Goal: Task Accomplishment & Management: Manage account settings

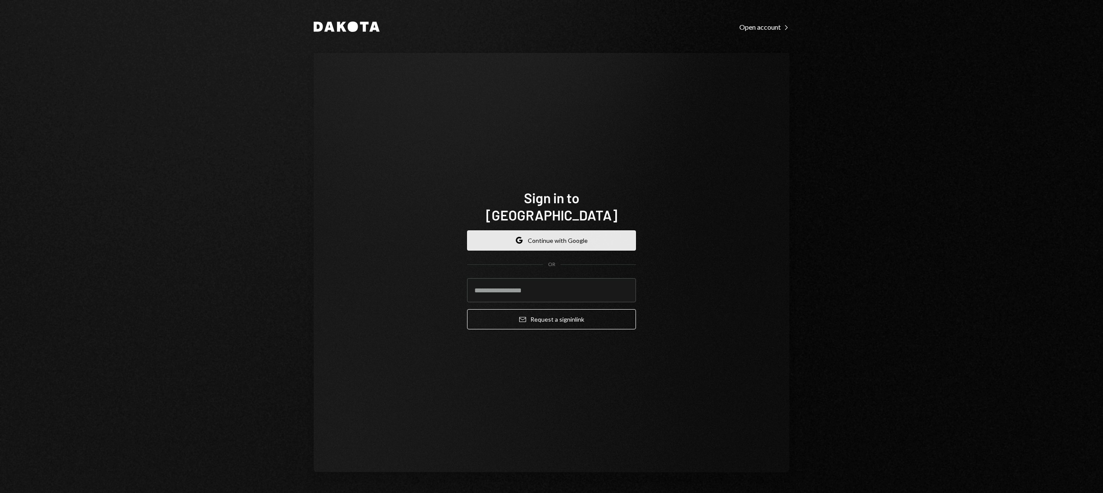
click at [562, 230] on button "Google Continue with Google" at bounding box center [551, 240] width 169 height 20
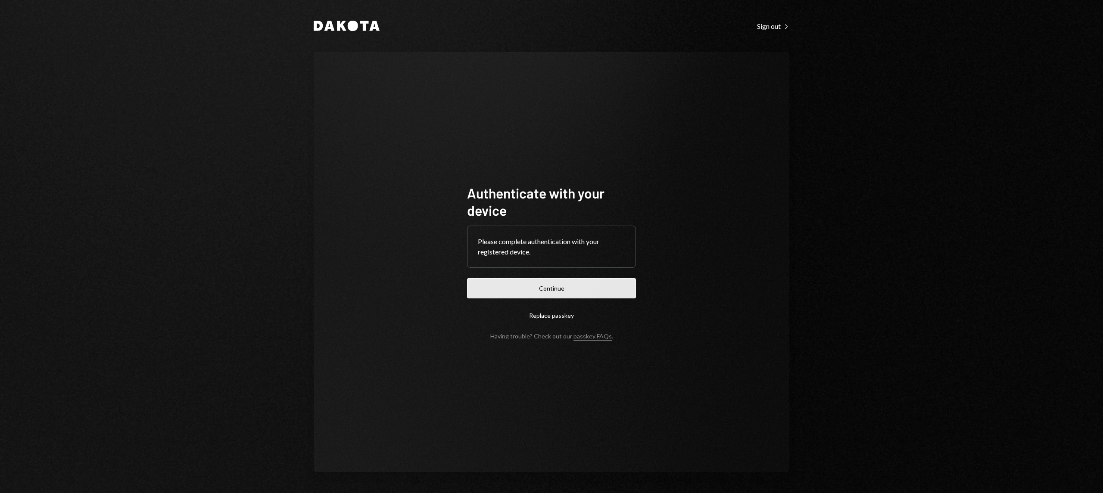
click at [548, 285] on button "Continue" at bounding box center [551, 288] width 169 height 20
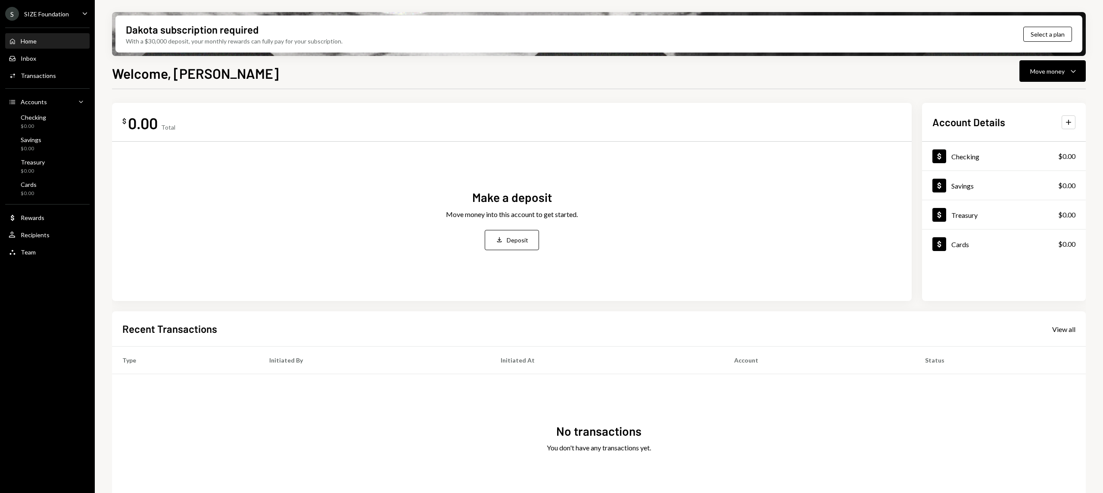
click at [40, 16] on div "SIZE Foundation" at bounding box center [46, 13] width 45 height 7
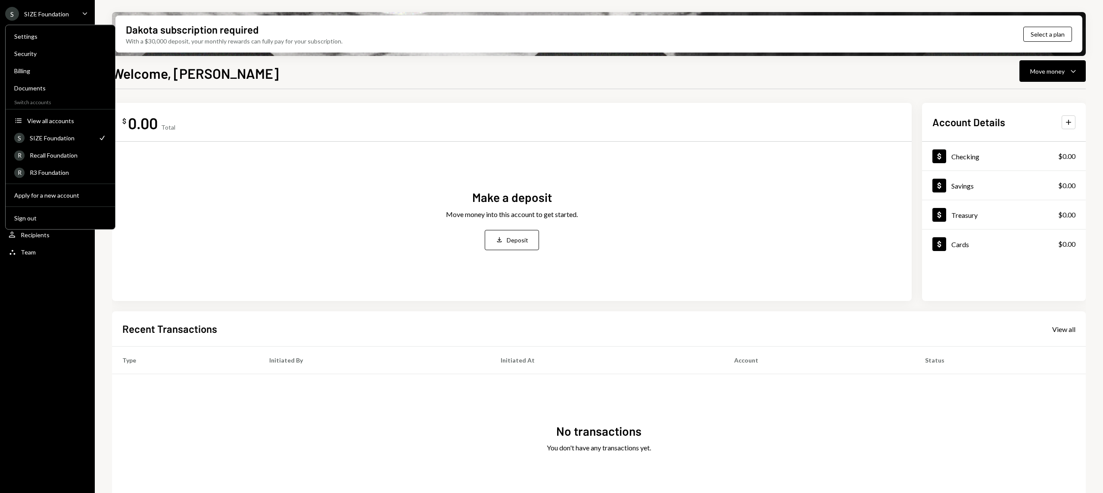
click at [209, 159] on div "Make a deposit Move money into this account to get started. Deposit Deposit" at bounding box center [511, 220] width 779 height 142
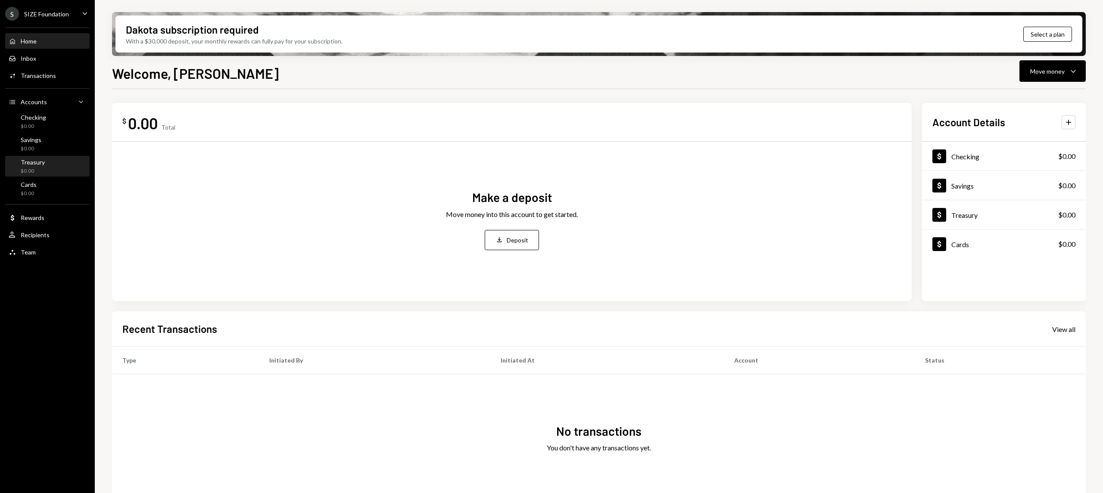
click at [55, 171] on div "Treasury $0.00" at bounding box center [48, 167] width 78 height 16
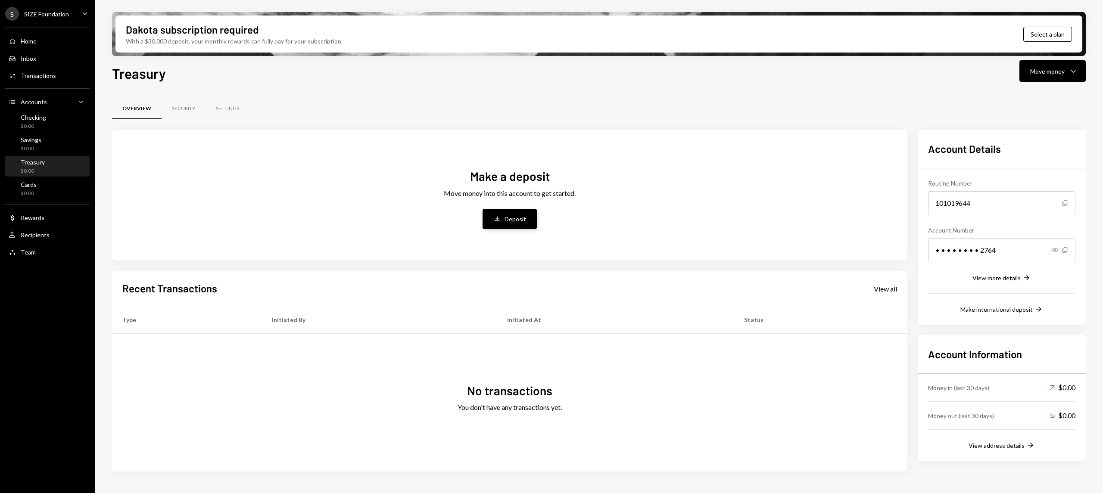
click at [517, 227] on button "Deposit Deposit" at bounding box center [510, 219] width 54 height 20
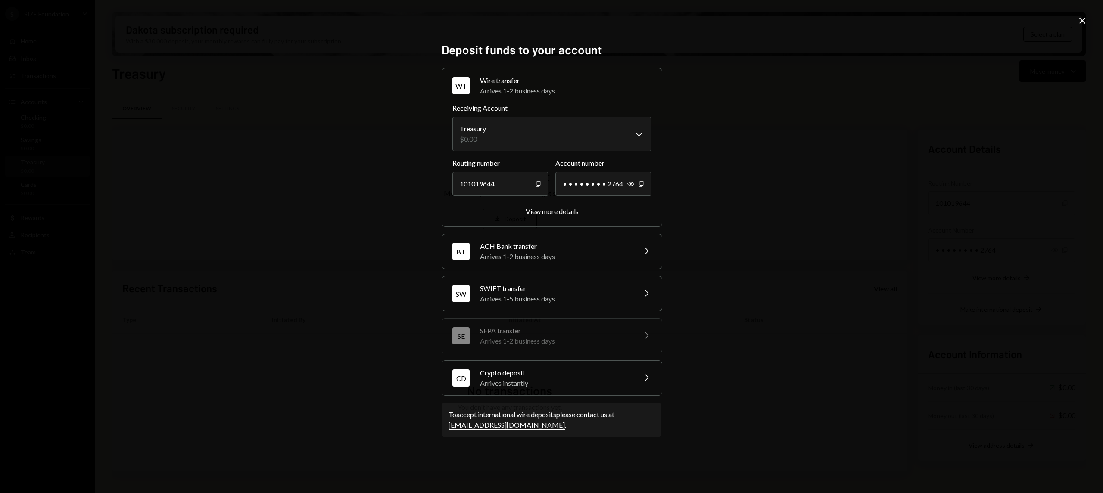
click at [609, 374] on div "Crypto deposit" at bounding box center [555, 373] width 151 height 10
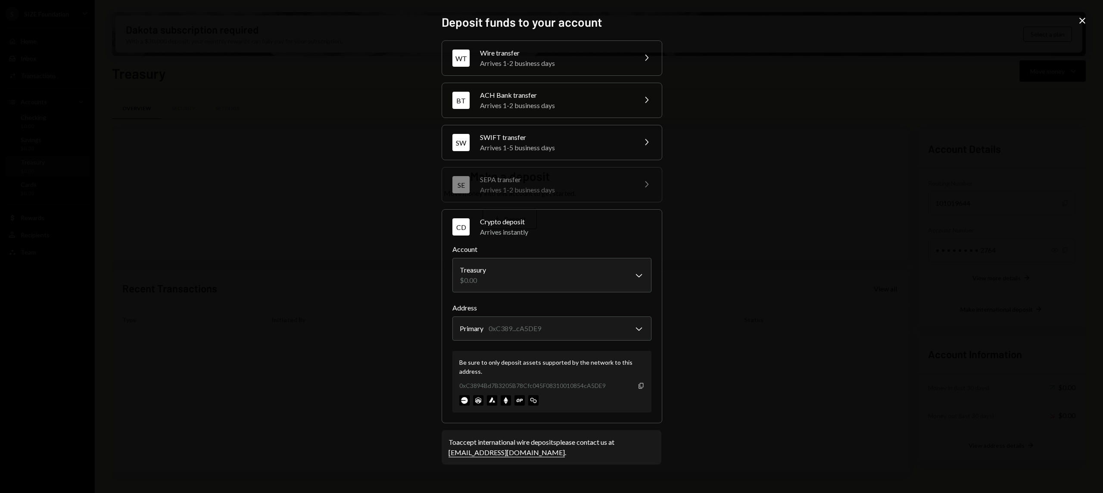
click at [644, 389] on icon "Copy" at bounding box center [641, 386] width 7 height 7
click at [942, 332] on div "**********" at bounding box center [551, 246] width 1103 height 493
click at [526, 402] on div at bounding box center [551, 401] width 185 height 10
click at [888, 80] on div "**********" at bounding box center [551, 246] width 1103 height 493
click at [252, 109] on div "**********" at bounding box center [551, 246] width 1103 height 493
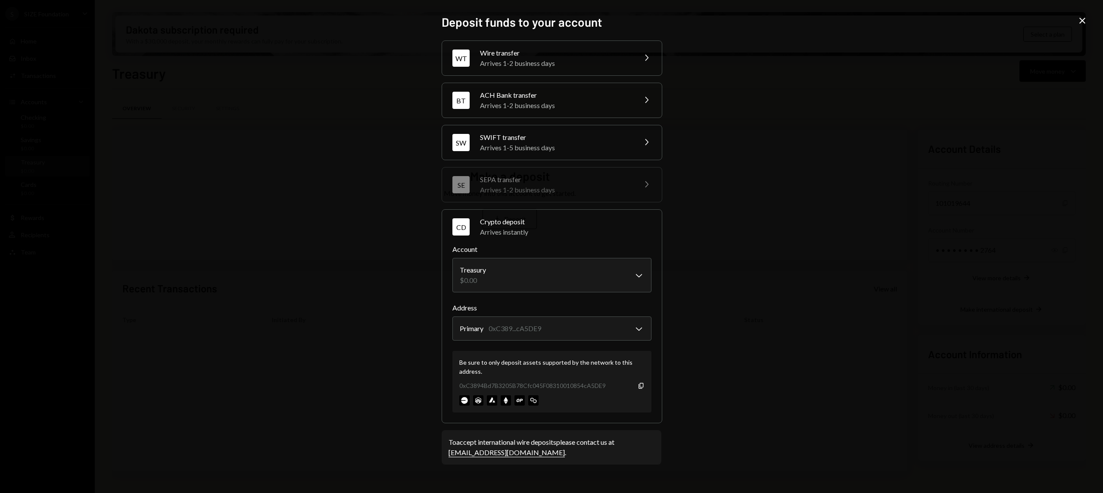
click at [1075, 18] on div "**********" at bounding box center [551, 246] width 1103 height 493
click at [1085, 21] on icon "Close" at bounding box center [1082, 21] width 10 height 10
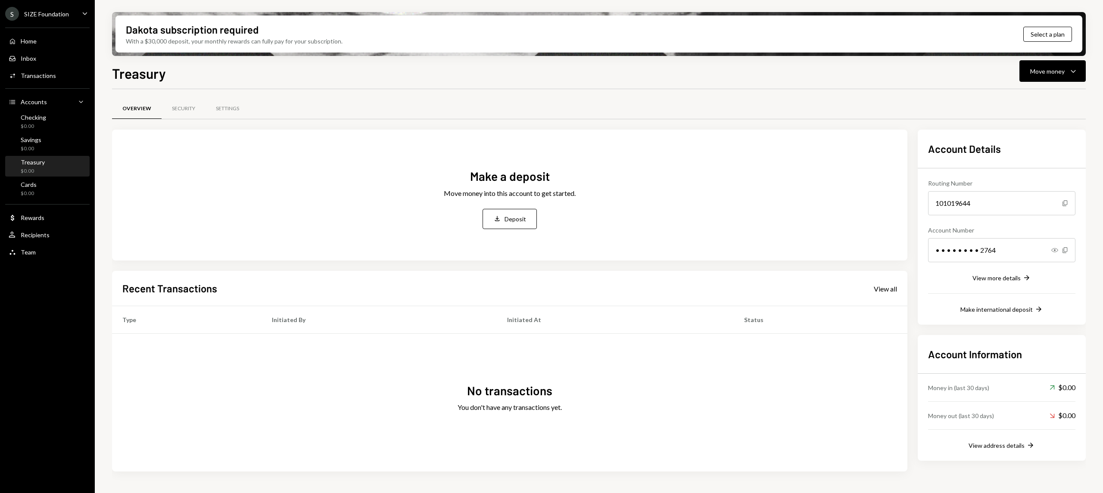
click at [49, 10] on div "SIZE Foundation" at bounding box center [46, 13] width 45 height 7
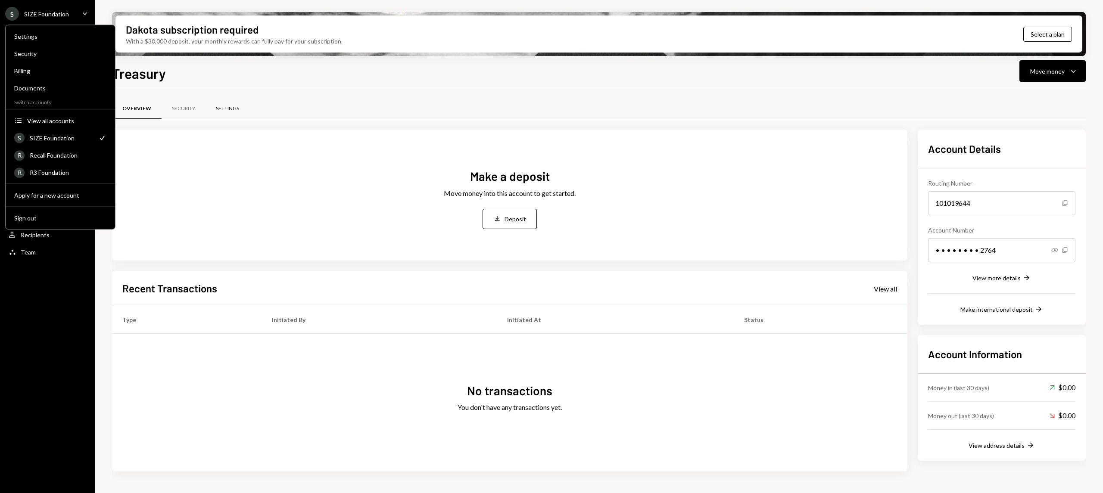
click at [240, 116] on div "Settings" at bounding box center [228, 109] width 44 height 21
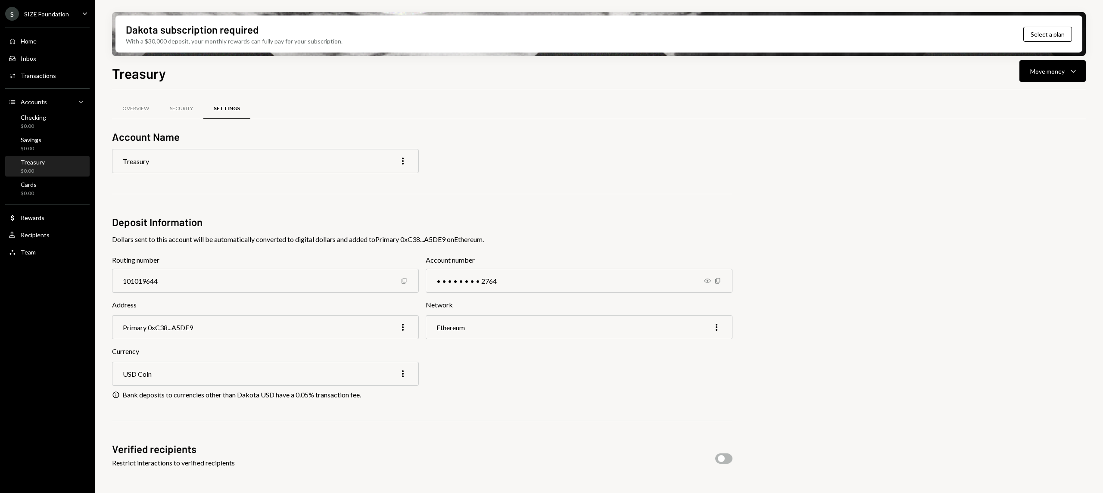
click at [33, 163] on div "Treasury" at bounding box center [33, 162] width 24 height 7
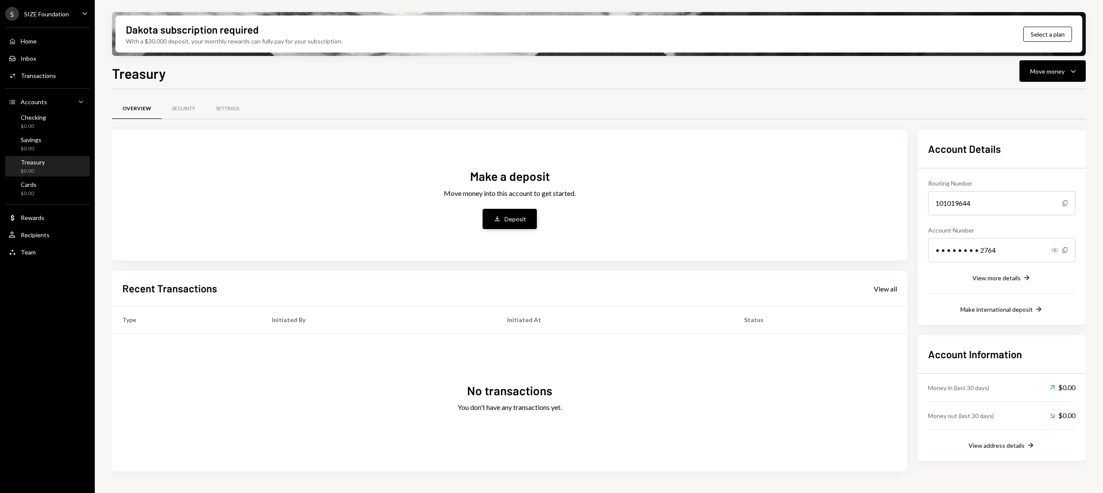
click at [500, 214] on button "Deposit Deposit" at bounding box center [510, 219] width 54 height 20
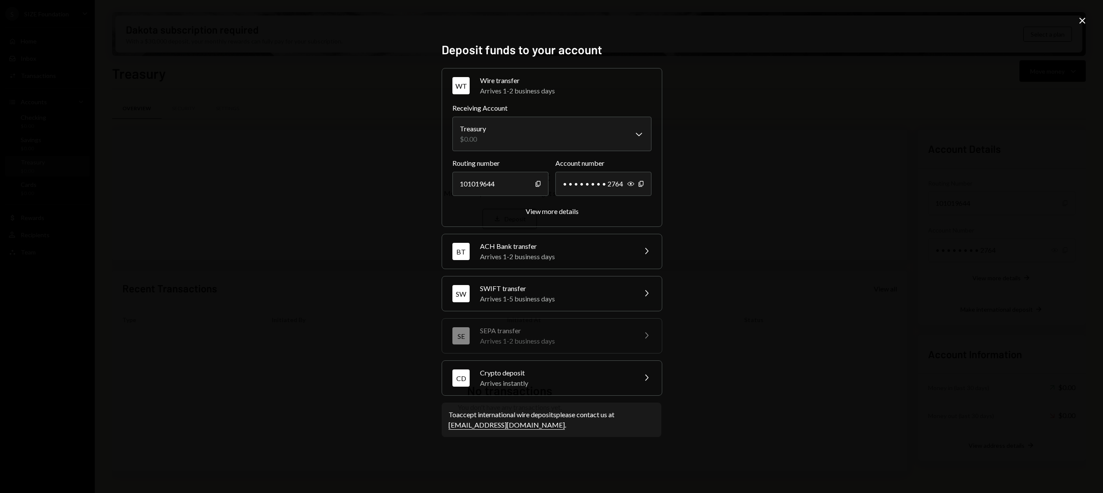
click at [593, 388] on div "CD Crypto deposit Arrives instantly Chevron Right" at bounding box center [552, 378] width 220 height 34
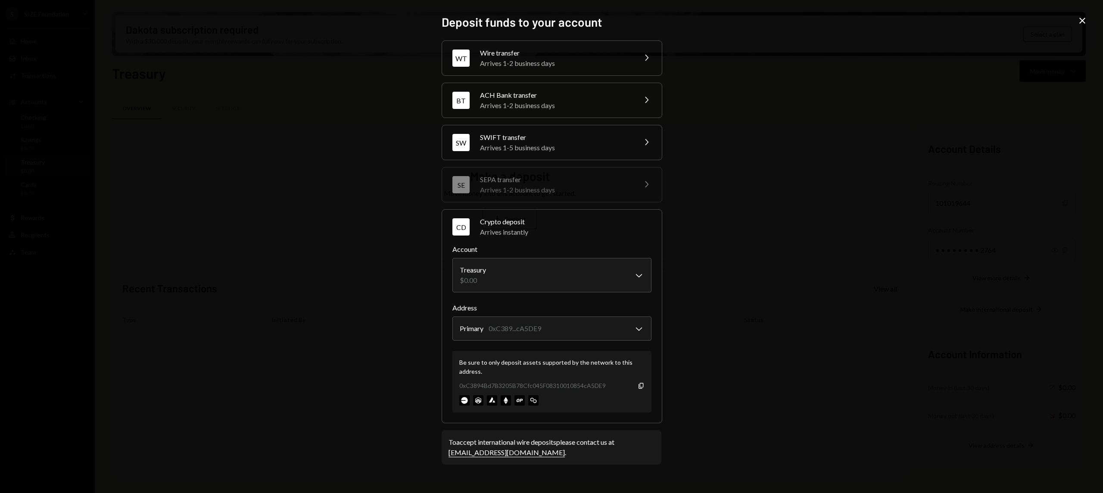
click at [764, 264] on div "**********" at bounding box center [551, 246] width 1103 height 493
click at [1086, 23] on icon "Close" at bounding box center [1082, 21] width 10 height 10
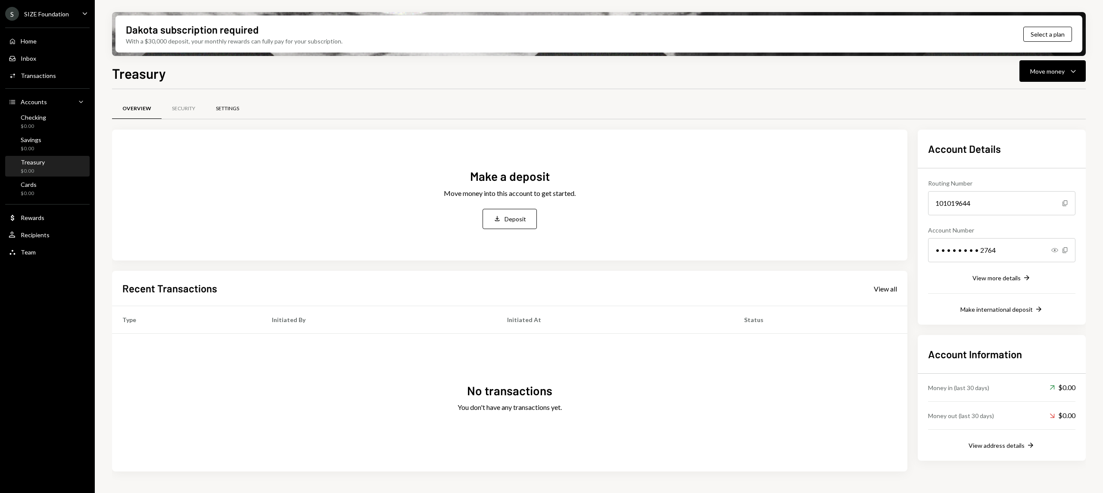
click at [213, 111] on div "Settings" at bounding box center [228, 109] width 44 height 21
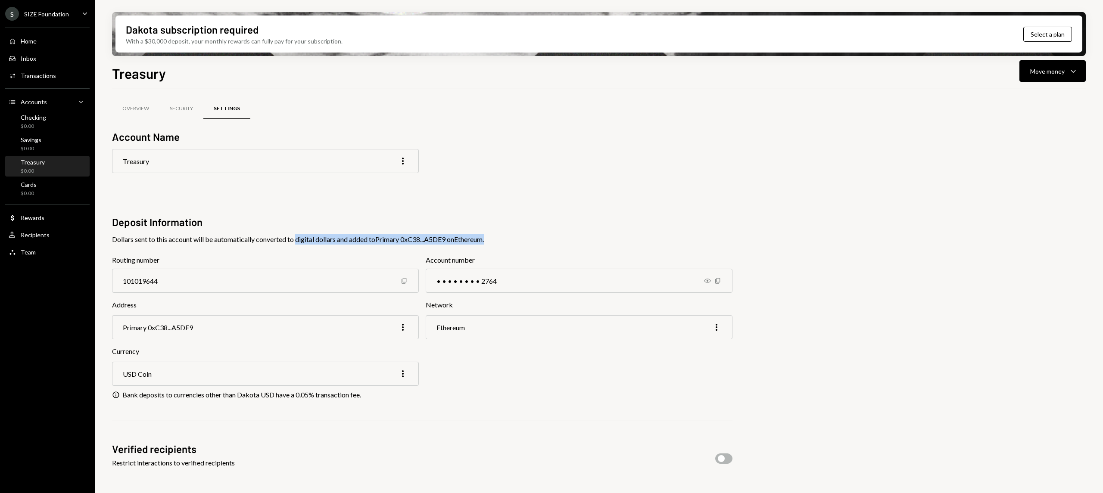
drag, startPoint x: 297, startPoint y: 238, endPoint x: 502, endPoint y: 238, distance: 205.1
click at [502, 238] on div "Dollars sent to this account will be automatically converted to digital dollars…" at bounding box center [422, 239] width 620 height 10
click at [511, 222] on h2 "Deposit Information" at bounding box center [422, 222] width 620 height 14
click at [36, 118] on div "Checking" at bounding box center [33, 117] width 25 height 7
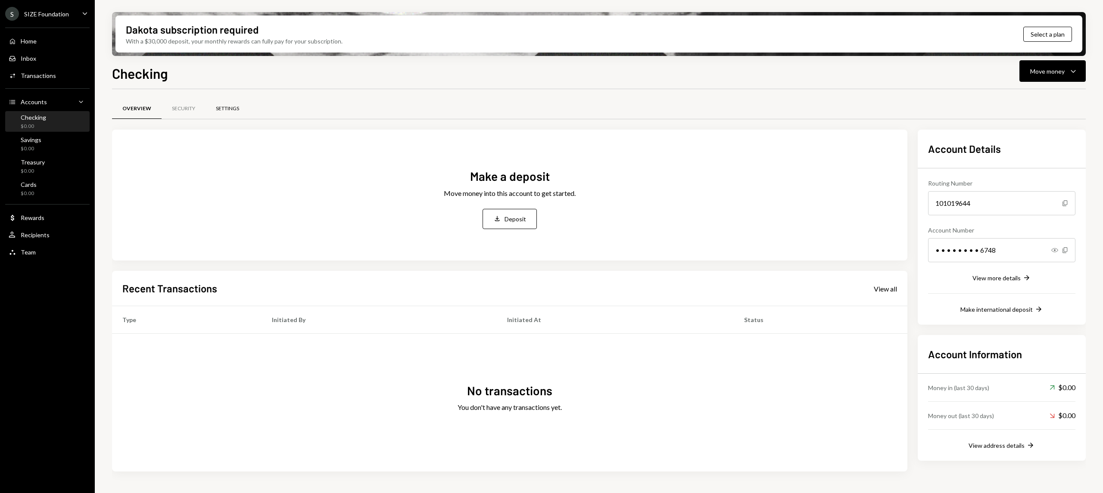
click at [221, 109] on div "Settings" at bounding box center [227, 108] width 23 height 7
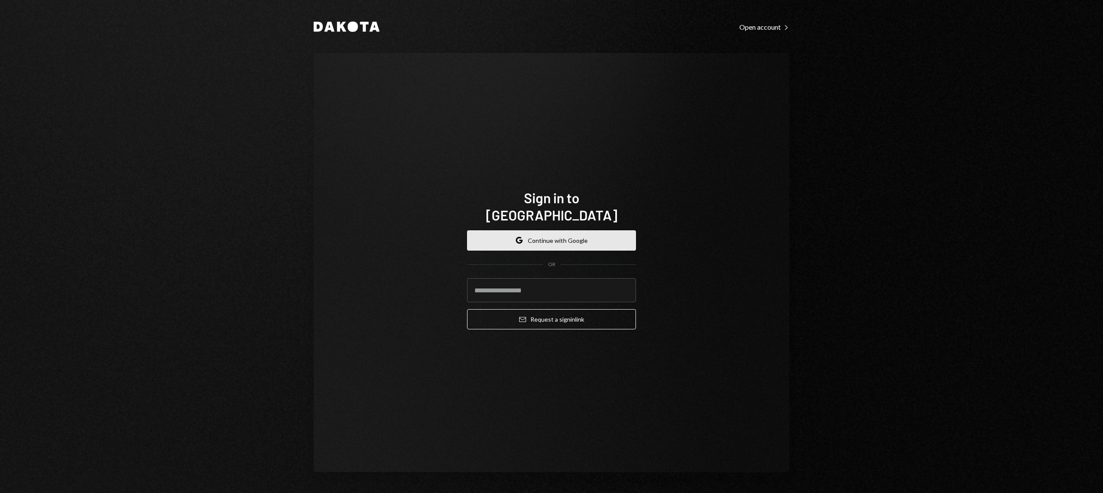
click at [565, 235] on button "Google Continue with Google" at bounding box center [551, 240] width 169 height 20
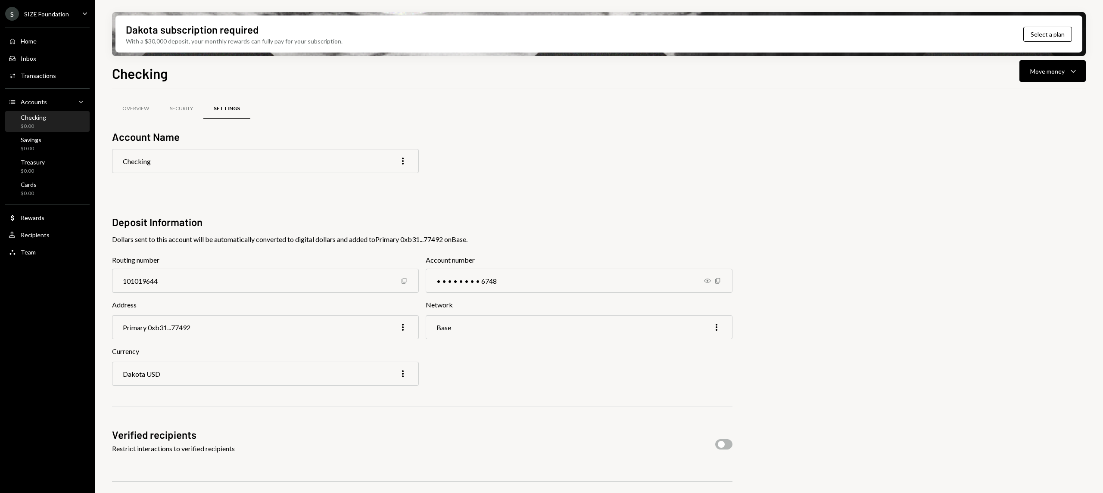
click at [719, 326] on icon "More" at bounding box center [716, 327] width 10 height 10
click at [686, 342] on div "Edit" at bounding box center [696, 345] width 43 height 15
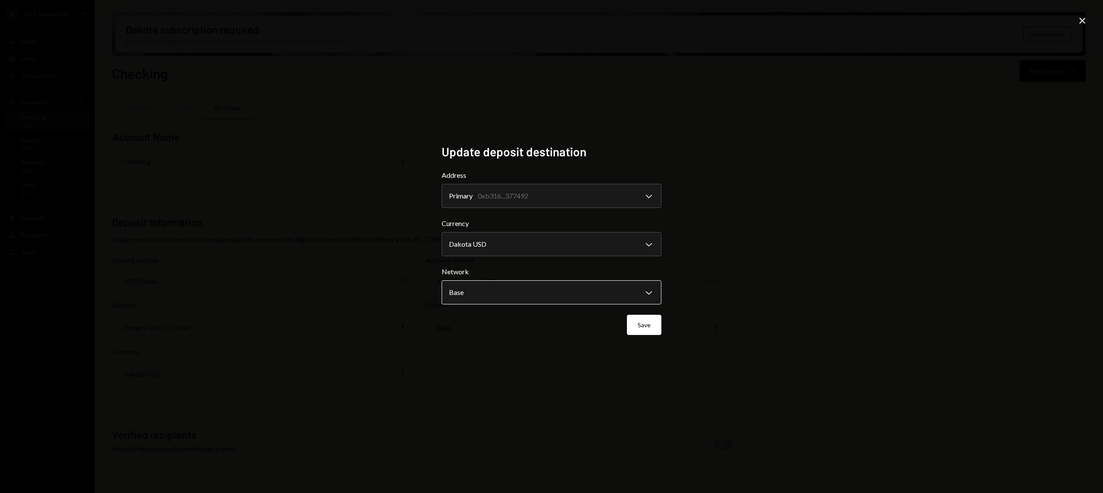
click at [575, 295] on body "S SIZE Foundation Caret Down Home Home Inbox Inbox Activities Transactions Acco…" at bounding box center [551, 246] width 1103 height 493
click at [643, 250] on body "S SIZE Foundation Caret Down Home Home Inbox Inbox Activities Transactions Acco…" at bounding box center [551, 246] width 1103 height 493
select select "****"
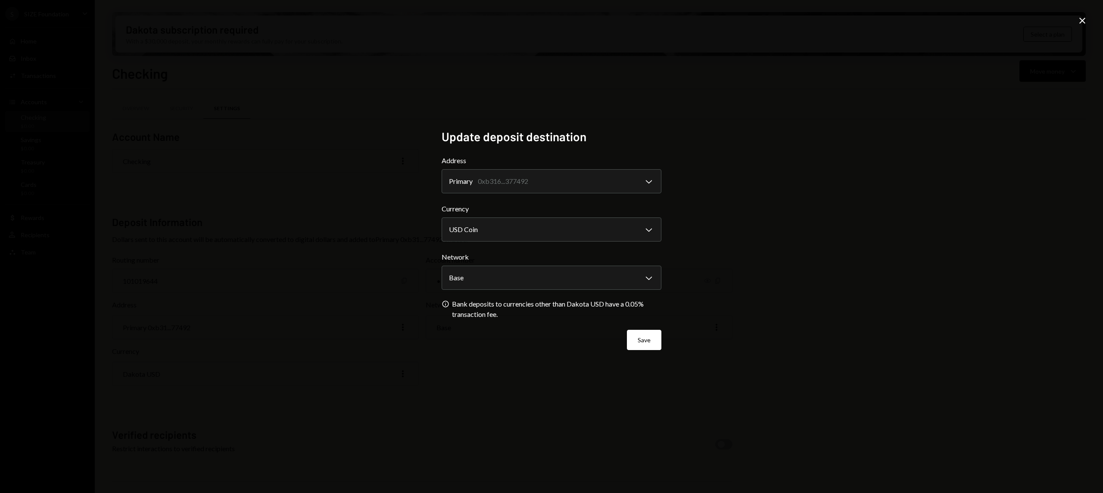
click at [583, 298] on form "**********" at bounding box center [552, 253] width 220 height 195
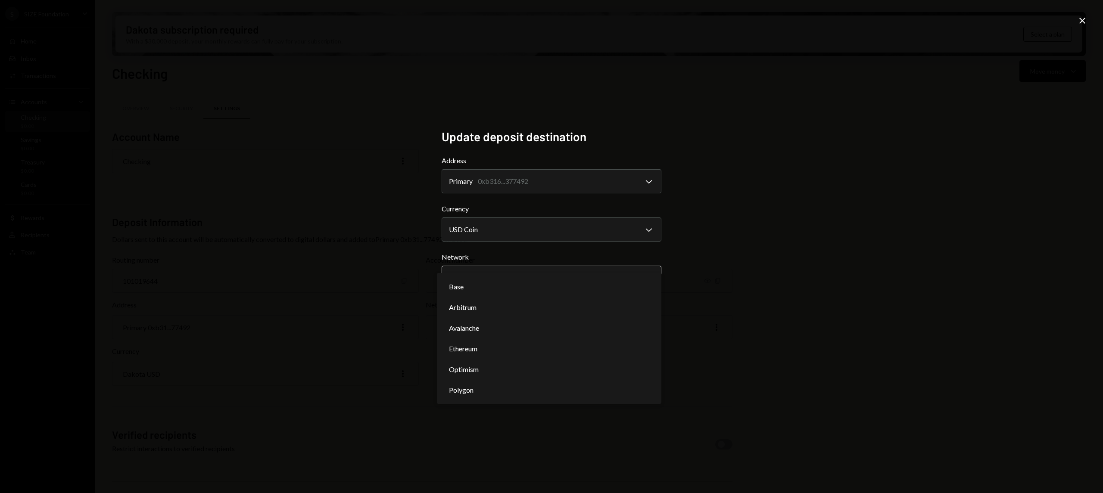
click at [588, 290] on body "S SIZE Foundation Caret Down Home Home Inbox Inbox Activities Transactions Acco…" at bounding box center [551, 246] width 1103 height 493
select select "**********"
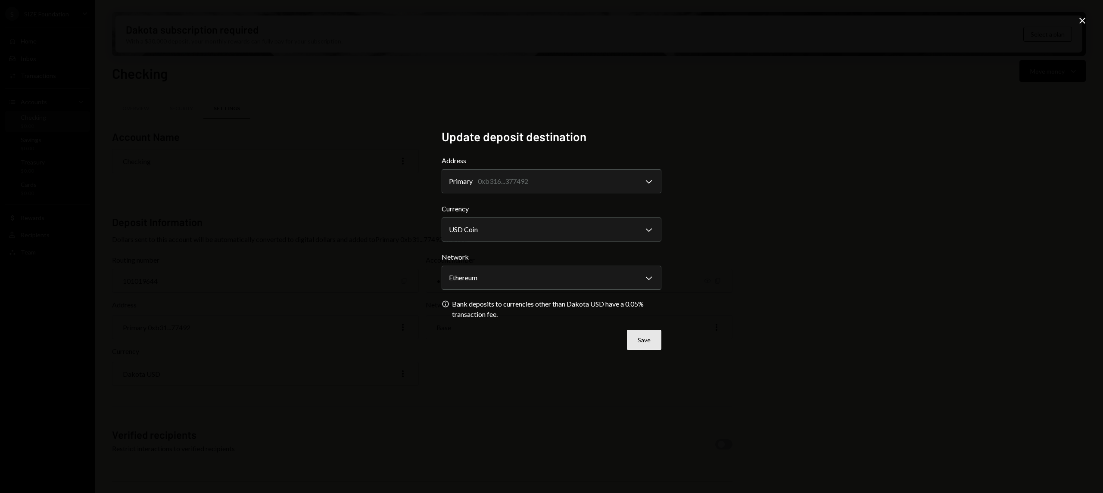
click at [645, 334] on button "Save" at bounding box center [644, 340] width 34 height 20
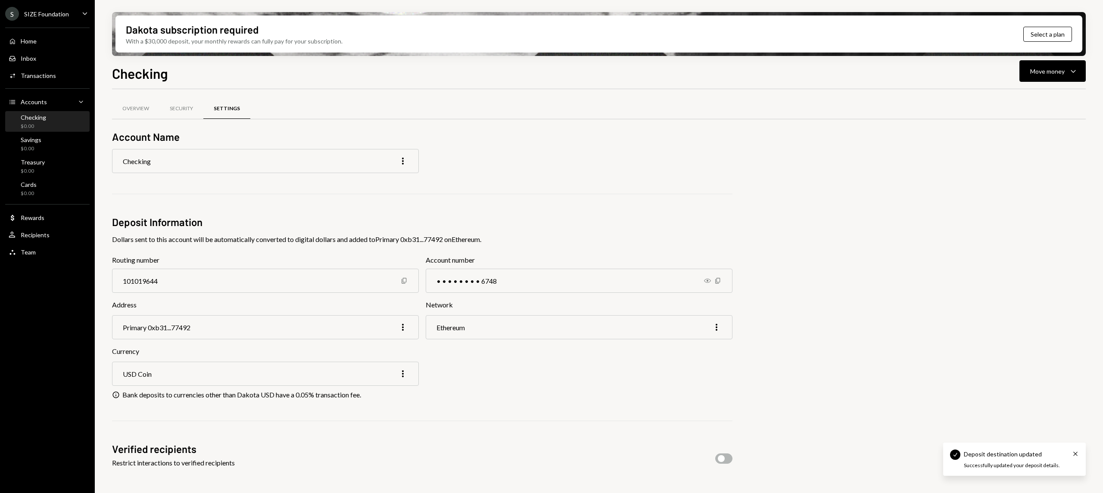
click at [416, 373] on div "USD Coin More" at bounding box center [265, 374] width 307 height 24
click at [45, 146] on div "Savings $0.00" at bounding box center [48, 144] width 78 height 16
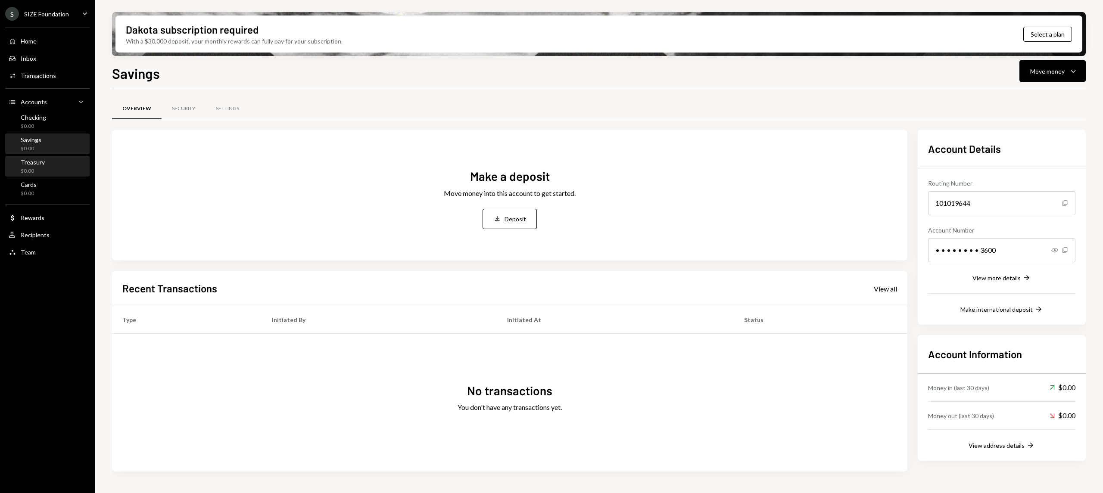
click at [38, 168] on div "$0.00" at bounding box center [33, 171] width 24 height 7
click at [45, 134] on link "Savings $0.00" at bounding box center [47, 144] width 84 height 21
click at [42, 126] on div "$0.00" at bounding box center [33, 126] width 25 height 7
click at [47, 149] on div "Savings $0.00" at bounding box center [48, 144] width 78 height 16
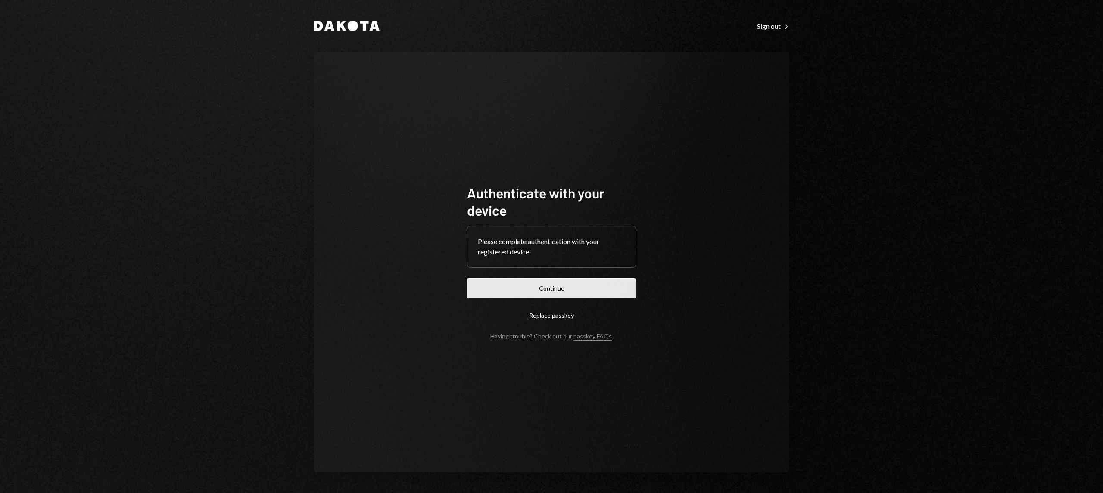
click at [537, 293] on button "Continue" at bounding box center [551, 288] width 169 height 20
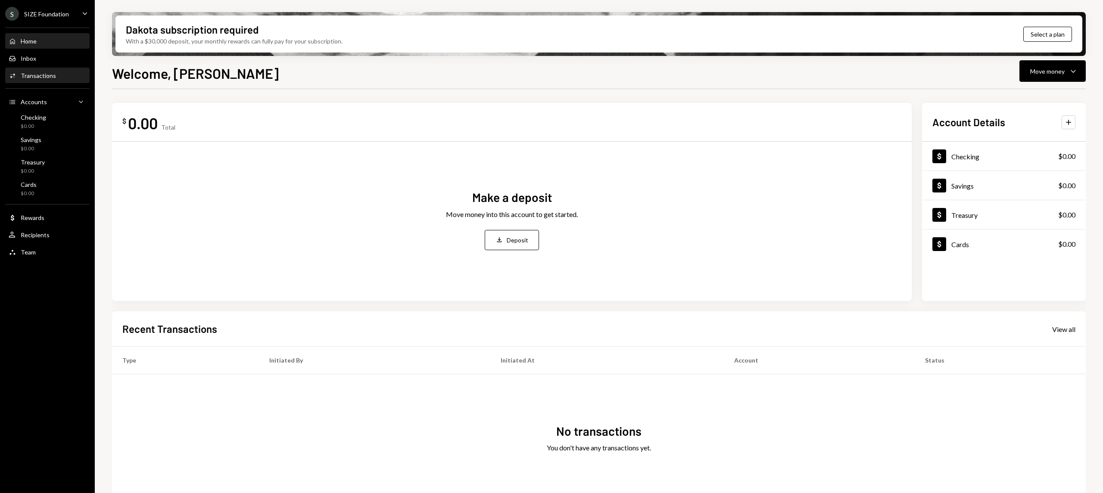
click at [23, 68] on link "Activities Transactions" at bounding box center [47, 76] width 84 height 16
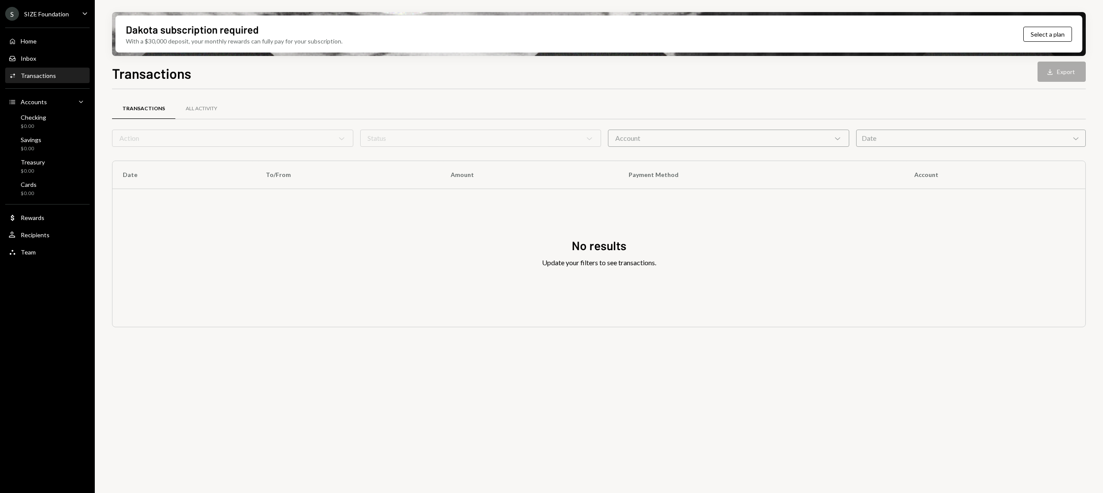
click at [75, 16] on div "S SIZE Foundation Caret Down" at bounding box center [47, 14] width 95 height 14
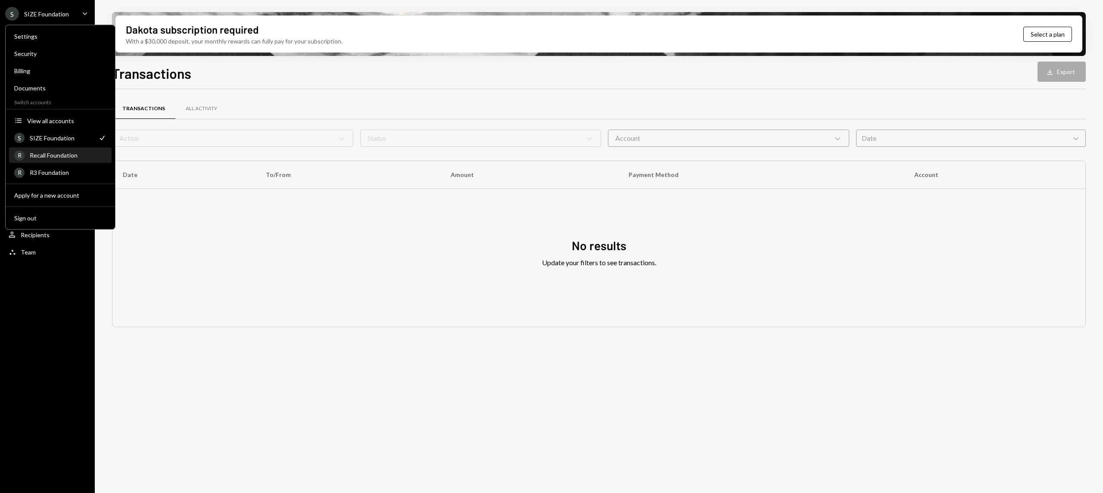
click at [62, 153] on div "Recall Foundation" at bounding box center [68, 155] width 77 height 7
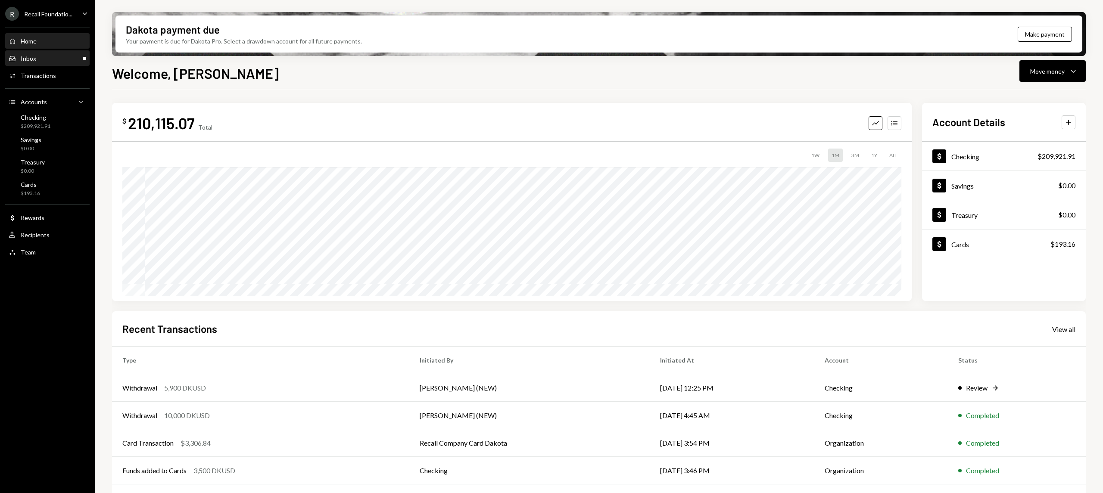
click at [60, 59] on div "Inbox Inbox" at bounding box center [48, 59] width 78 height 8
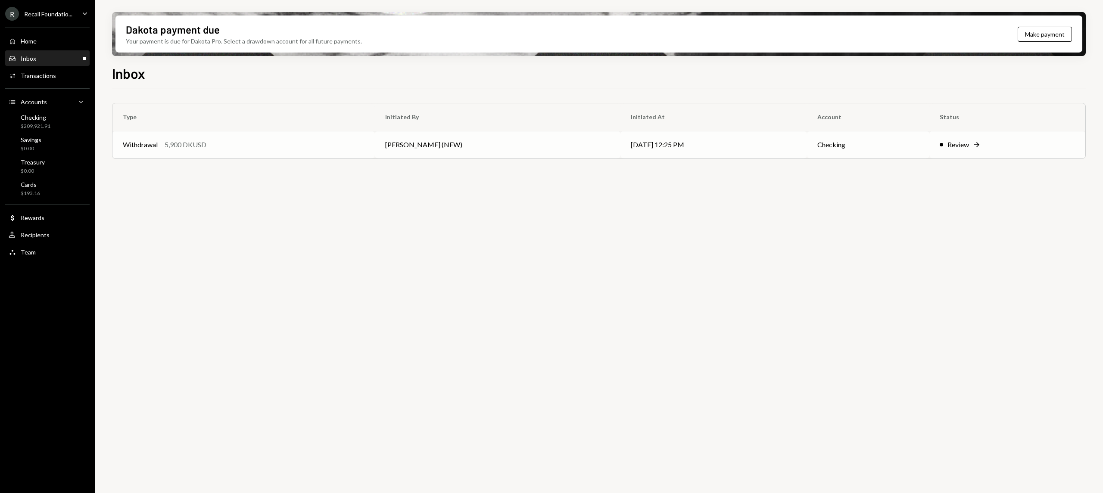
click at [755, 157] on td "08/26/25 12:25 PM" at bounding box center [713, 145] width 186 height 28
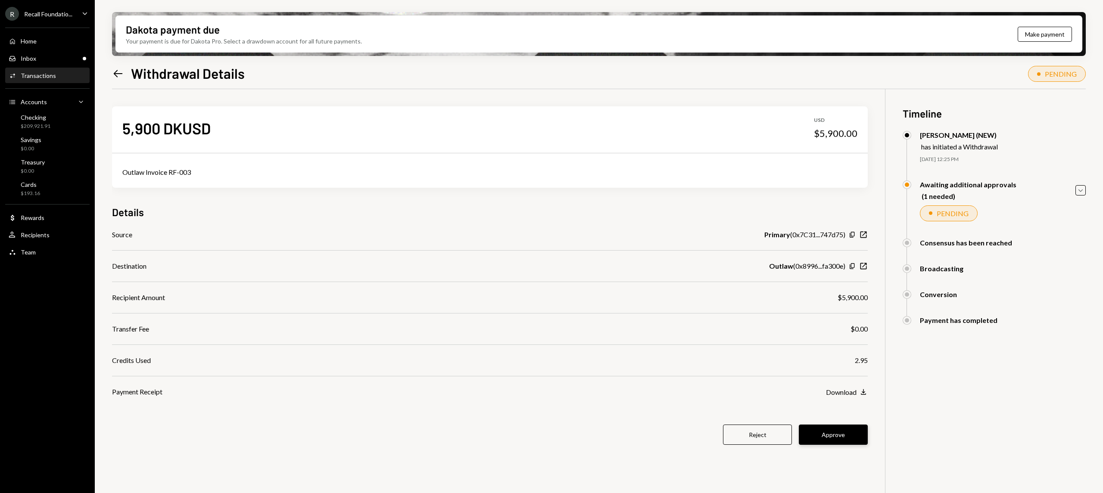
click at [837, 431] on button "Approve" at bounding box center [833, 435] width 69 height 20
